Goal: Find specific page/section: Find specific page/section

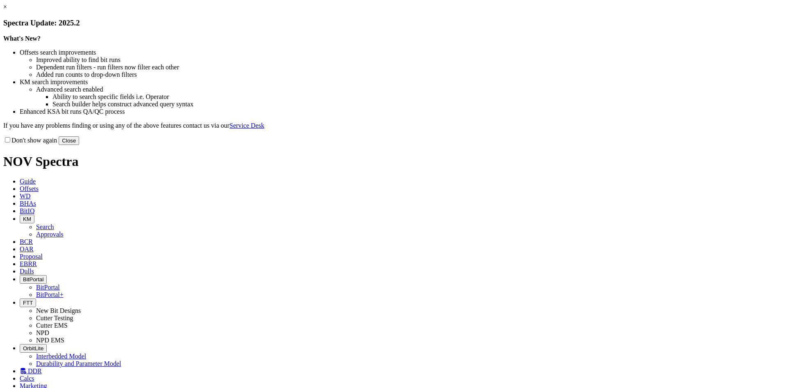
click at [79, 145] on button "Close" at bounding box center [69, 140] width 21 height 9
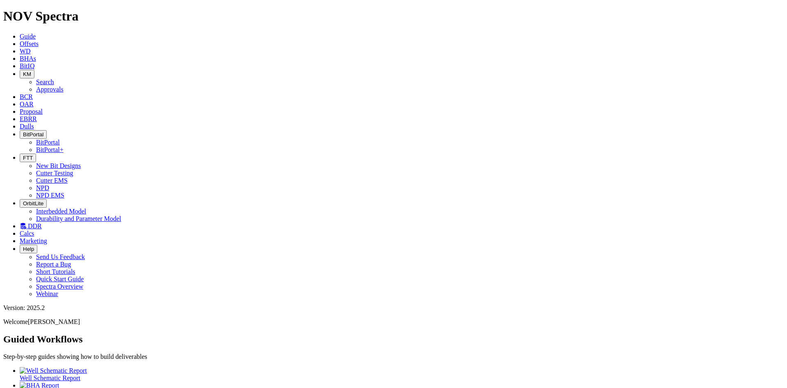
click at [33, 155] on span "FTT" at bounding box center [28, 158] width 10 height 6
click at [73, 169] on link "Cutter Testing" at bounding box center [54, 172] width 37 height 7
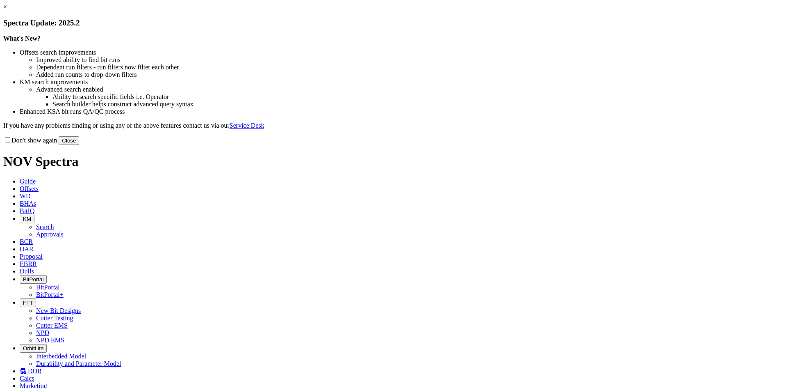
click at [79, 145] on button "Close" at bounding box center [69, 140] width 21 height 9
